Goal: Task Accomplishment & Management: Use online tool/utility

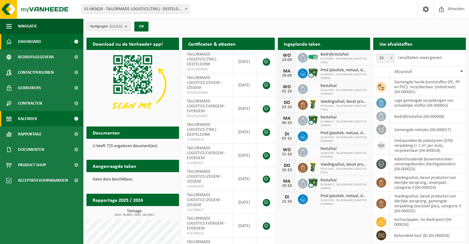
click at [38, 121] on link "Kalender" at bounding box center [41, 118] width 83 height 15
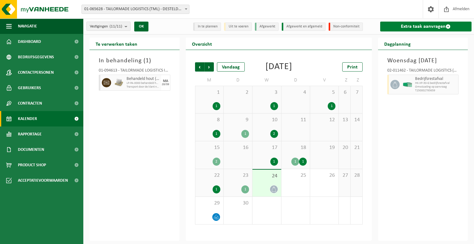
click at [422, 26] on link "Extra taak aanvragen" at bounding box center [426, 27] width 92 height 10
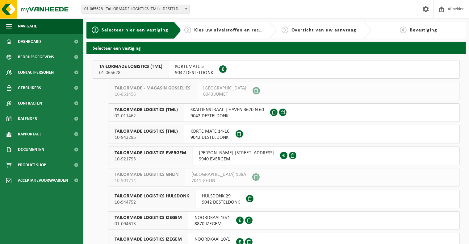
click at [167, 112] on span "TAILORMADE LOGISTICS (TML)" at bounding box center [145, 110] width 63 height 6
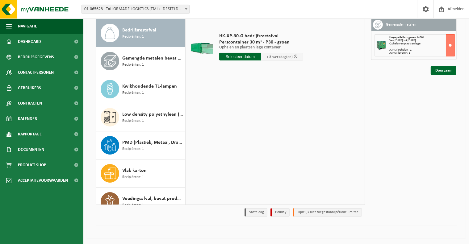
click at [147, 24] on div "Bedrijfsrestafval Recipiënten: 1" at bounding box center [152, 33] width 61 height 19
click at [241, 51] on div "HK-XP-30-G bedrijfsrestafval Perscontainer 30 m³ - P30 - groen Ophalen en plaat…" at bounding box center [261, 48] width 90 height 43
click at [240, 53] on input "text" at bounding box center [240, 57] width 42 height 8
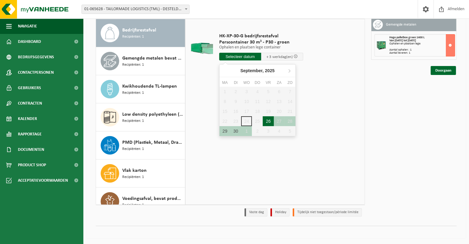
click at [268, 116] on div "26" at bounding box center [268, 121] width 11 height 10
type input "Van 2025-09-26"
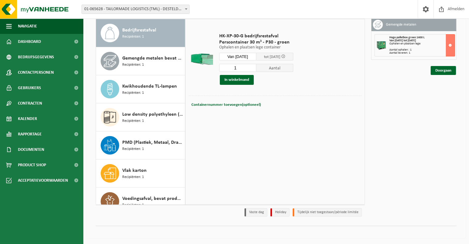
drag, startPoint x: 242, startPoint y: 81, endPoint x: 291, endPoint y: 103, distance: 53.6
click at [291, 103] on tbody "HK-XP-30-G bedrijfsrestafval Perscontainer 30 m³ - P30 - groen Ophalen en plaat…" at bounding box center [275, 71] width 173 height 98
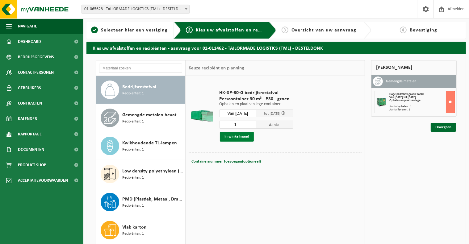
click at [235, 137] on button "In winkelmand" at bounding box center [237, 137] width 34 height 10
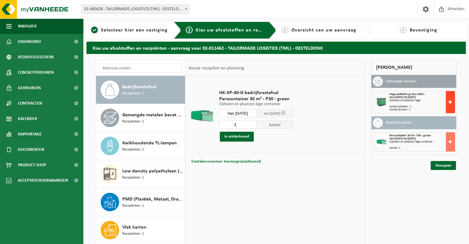
click at [451, 104] on button at bounding box center [450, 102] width 9 height 22
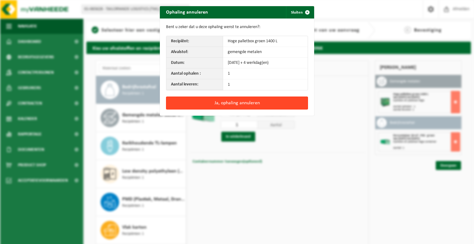
click at [244, 103] on button "Ja, ophaling annuleren" at bounding box center [237, 103] width 142 height 13
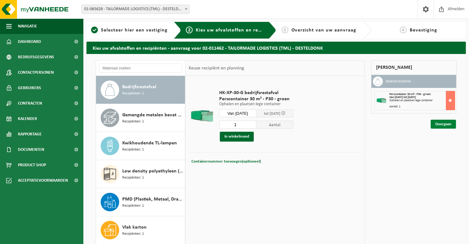
click at [437, 122] on link "Doorgaan" at bounding box center [443, 124] width 25 height 9
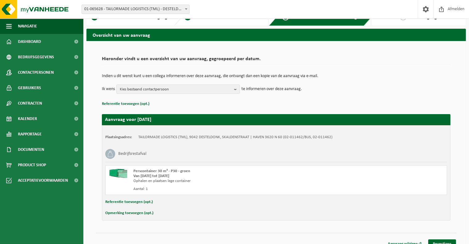
scroll to position [20, 0]
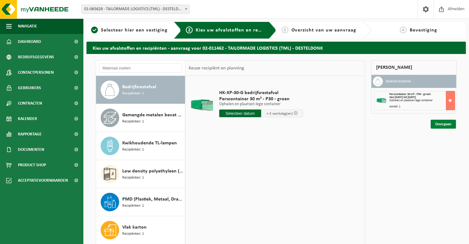
click at [448, 123] on link "Doorgaan" at bounding box center [443, 124] width 25 height 9
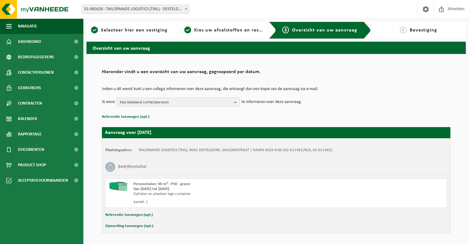
scroll to position [20, 0]
